Goal: Task Accomplishment & Management: Manage account settings

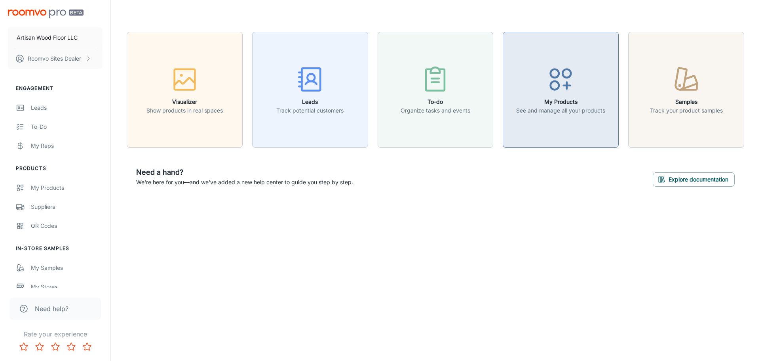
click at [571, 117] on button "My Products See and manage all your products" at bounding box center [561, 90] width 116 height 116
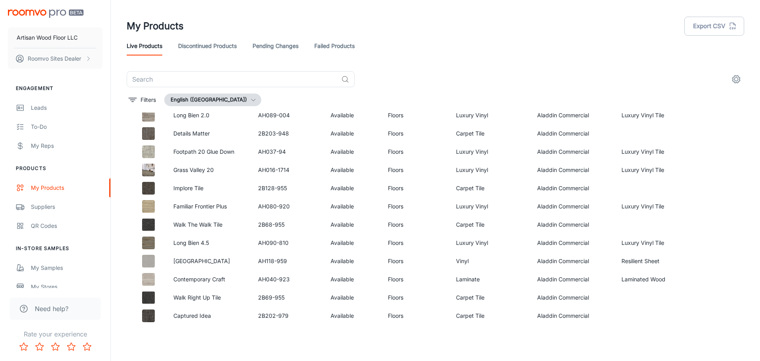
scroll to position [1307, 0]
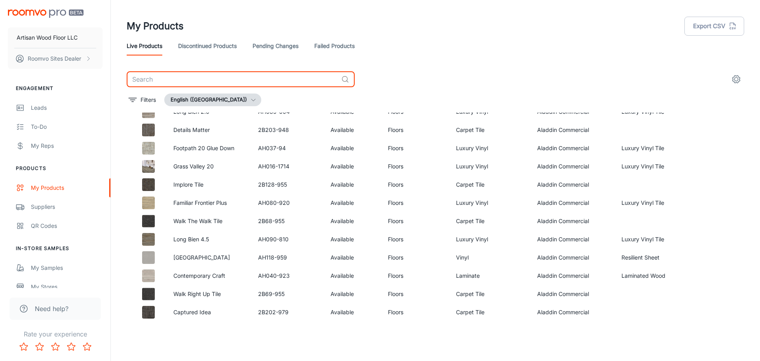
click at [174, 82] on input "text" at bounding box center [233, 79] width 212 height 16
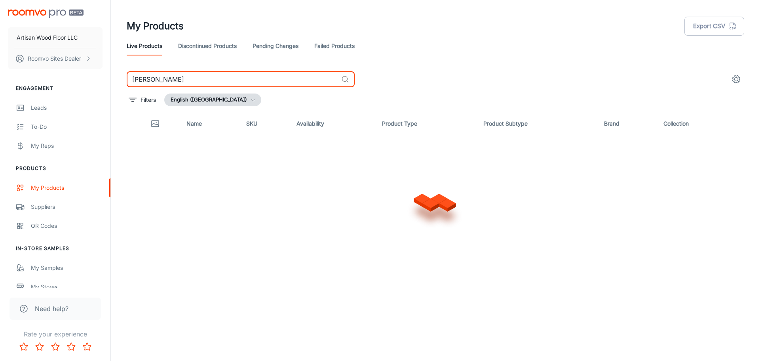
type input "[PERSON_NAME]"
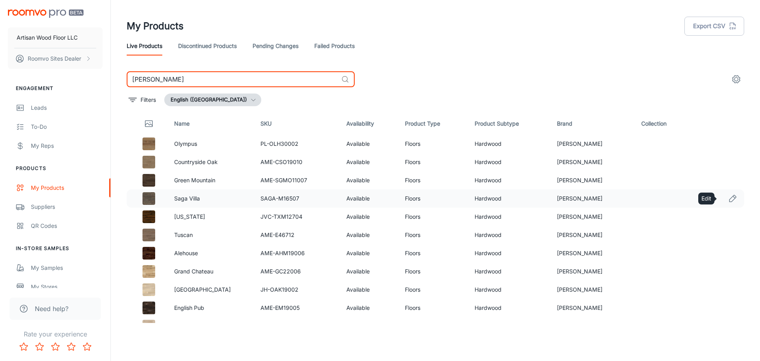
click at [730, 200] on icon "Edit" at bounding box center [733, 198] width 7 height 7
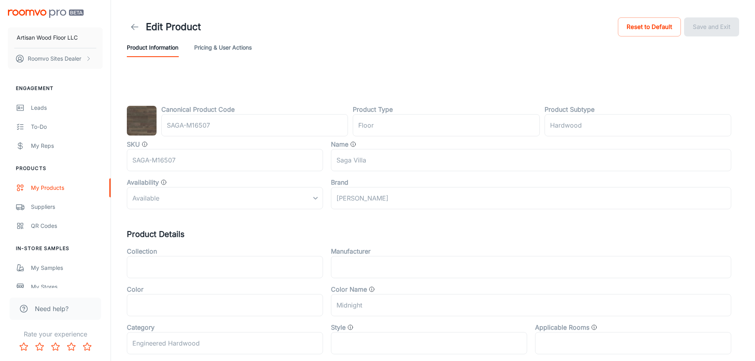
click at [315, 197] on div "Available" at bounding box center [225, 198] width 196 height 22
click at [229, 46] on button "Pricing & User Actions" at bounding box center [222, 47] width 57 height 19
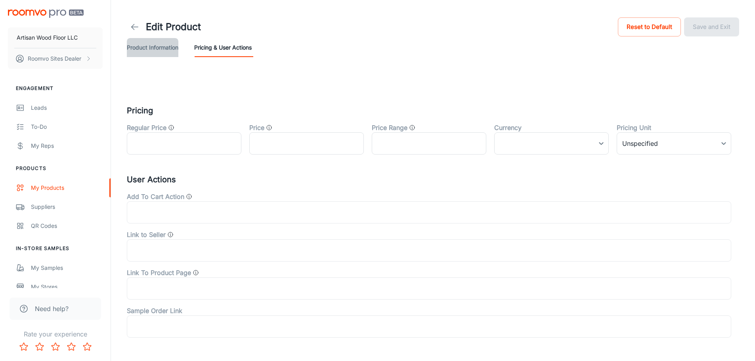
click at [165, 50] on button "Product Information" at bounding box center [152, 47] width 51 height 19
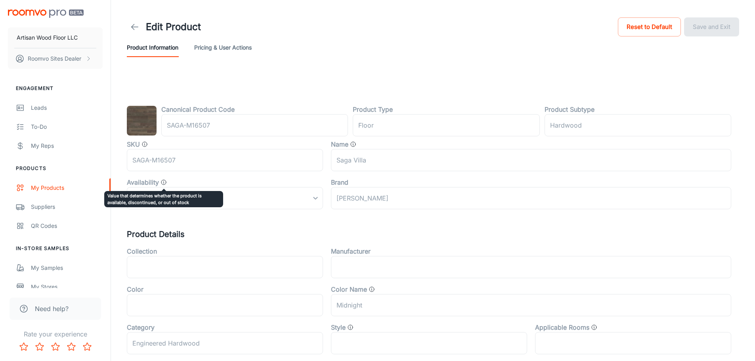
click at [163, 181] on icon "Value that determines whether the product is available, discontinued, or out of…" at bounding box center [163, 182] width 6 height 6
click at [315, 199] on div "Available" at bounding box center [225, 198] width 196 height 22
click at [50, 186] on div "My Products" at bounding box center [67, 187] width 72 height 9
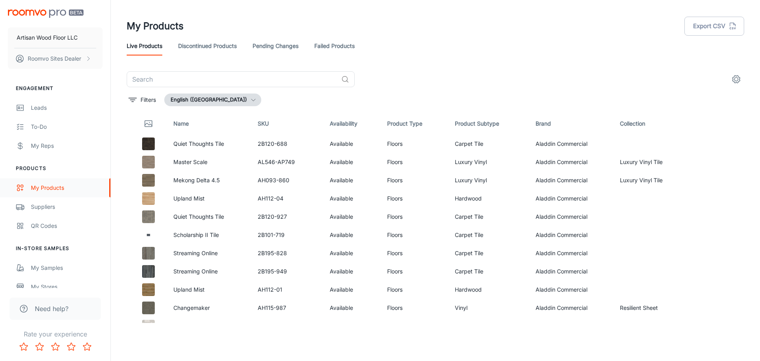
click at [20, 188] on icon "scrollable content" at bounding box center [20, 188] width 9 height 10
click at [194, 44] on link "Discontinued Products" at bounding box center [207, 45] width 59 height 19
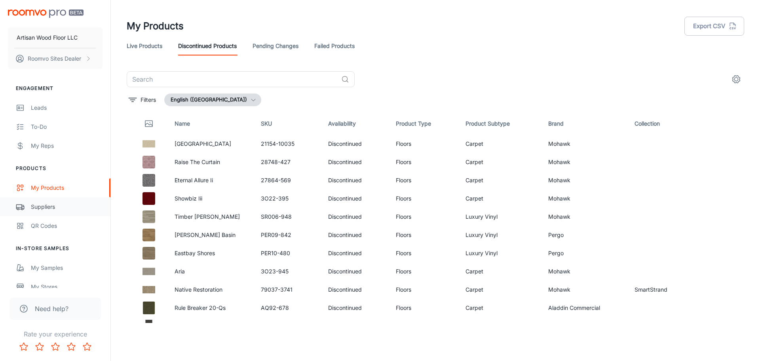
click at [44, 209] on div "Suppliers" at bounding box center [67, 206] width 72 height 9
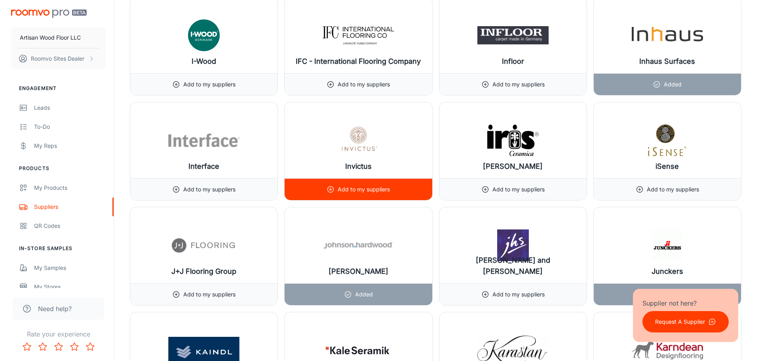
scroll to position [5307, 0]
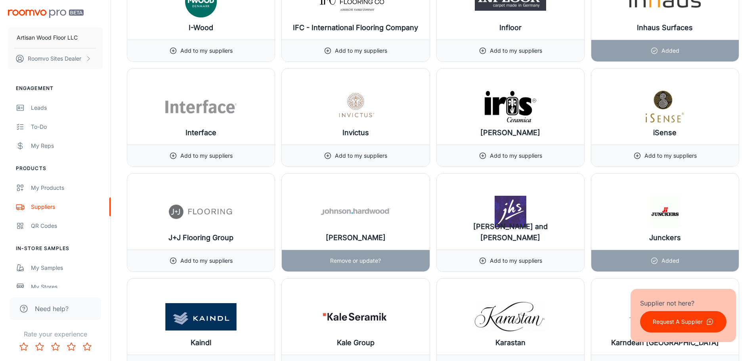
click at [357, 262] on p "Remove or update?" at bounding box center [355, 260] width 51 height 9
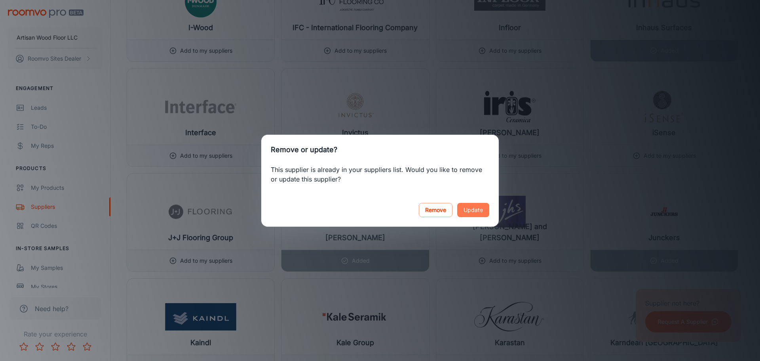
click at [468, 210] on button "Update" at bounding box center [473, 210] width 32 height 14
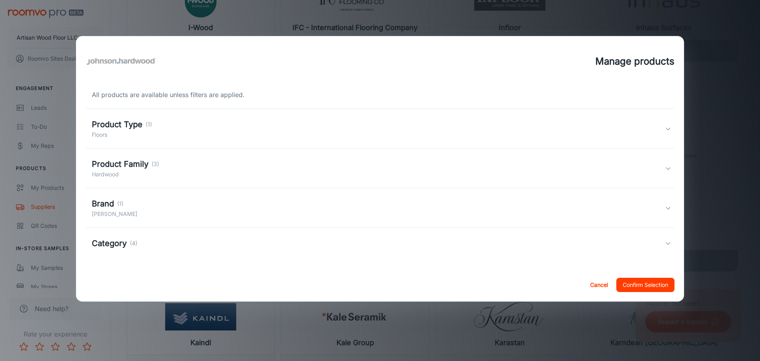
click at [670, 241] on icon at bounding box center [668, 243] width 6 height 6
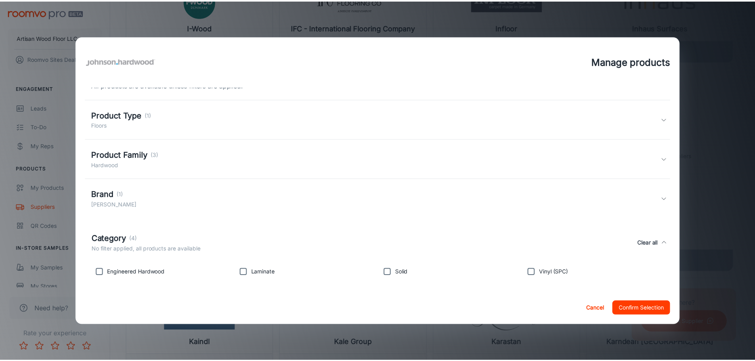
scroll to position [14, 0]
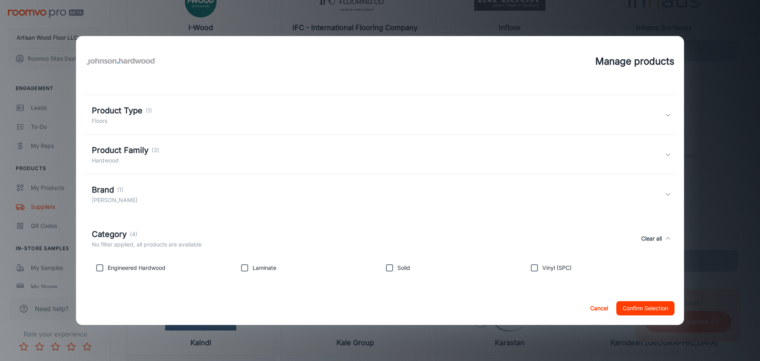
click at [665, 194] on icon at bounding box center [668, 194] width 6 height 6
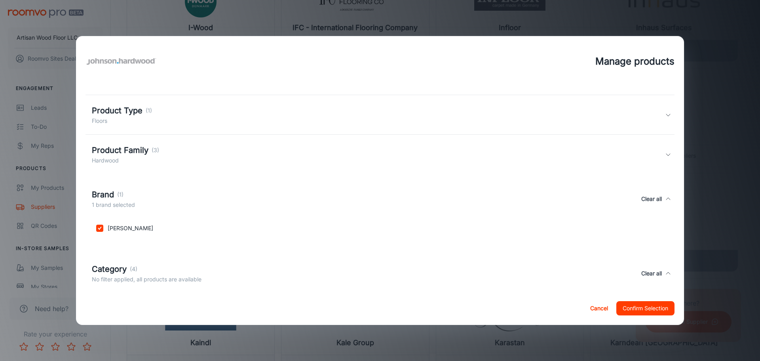
click at [665, 152] on icon at bounding box center [668, 154] width 6 height 6
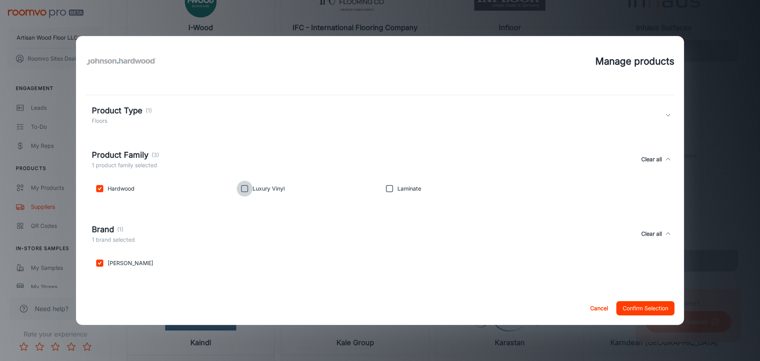
click at [247, 189] on input "checkbox" at bounding box center [245, 189] width 16 height 16
checkbox input "true"
click at [388, 186] on input "checkbox" at bounding box center [390, 189] width 16 height 16
checkbox input "true"
click at [665, 112] on icon at bounding box center [668, 115] width 6 height 6
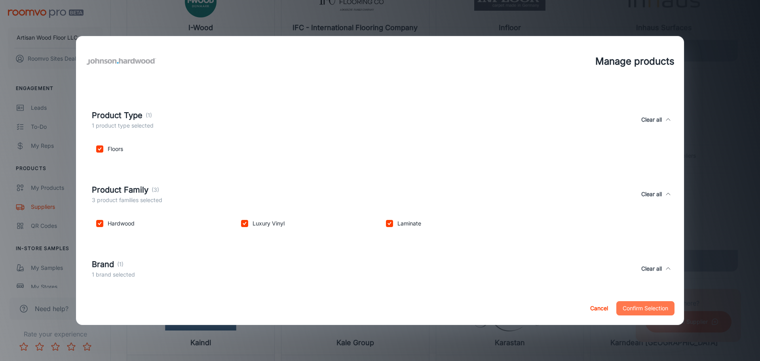
click at [648, 303] on button "Confirm Selection" at bounding box center [646, 308] width 58 height 14
